Goal: Information Seeking & Learning: Learn about a topic

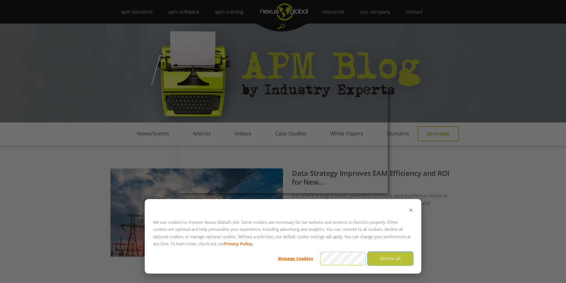
click at [398, 261] on button "Decline all" at bounding box center [389, 259] width 45 height 14
